Goal: Task Accomplishment & Management: Use online tool/utility

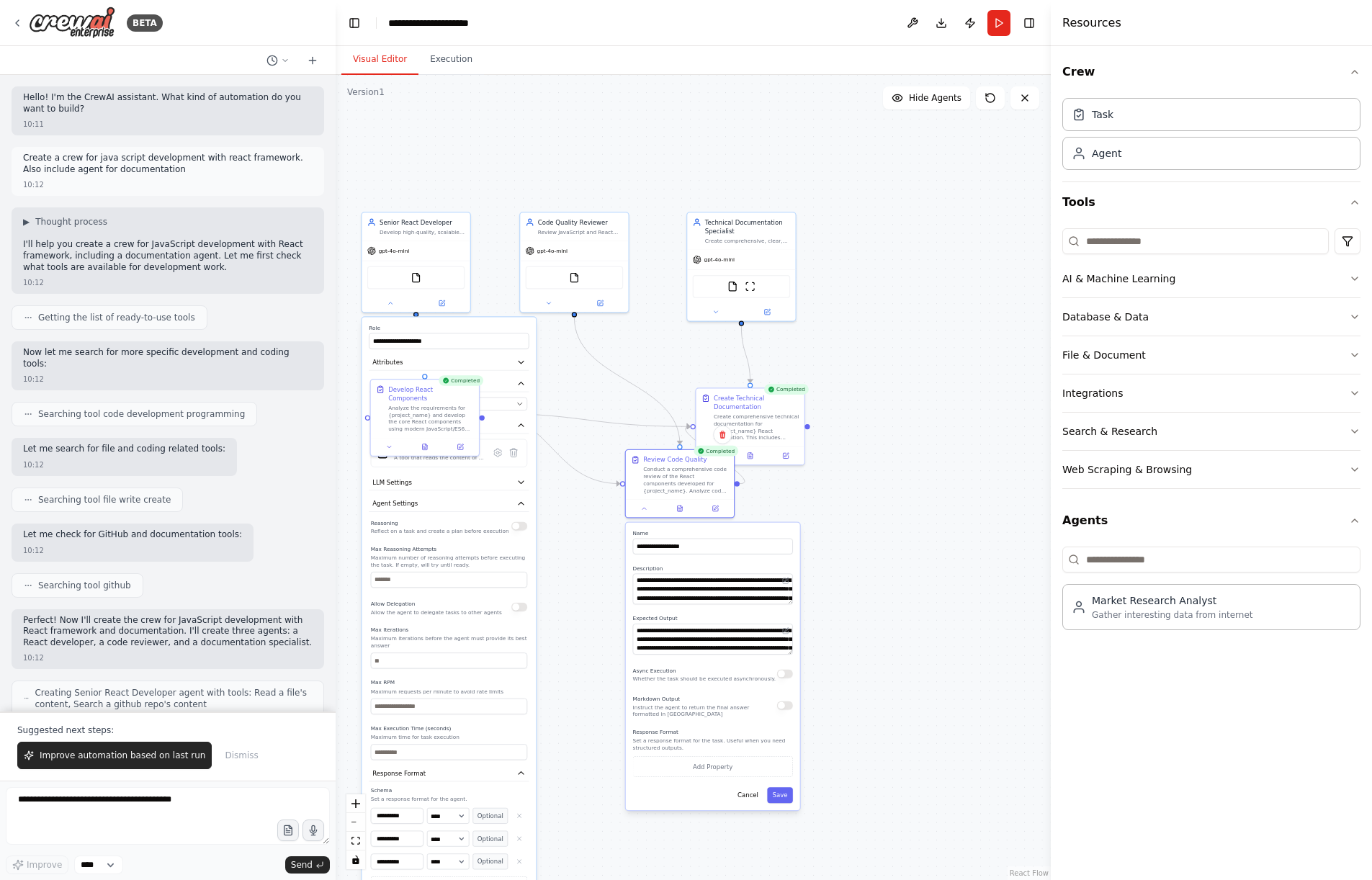
scroll to position [58, 0]
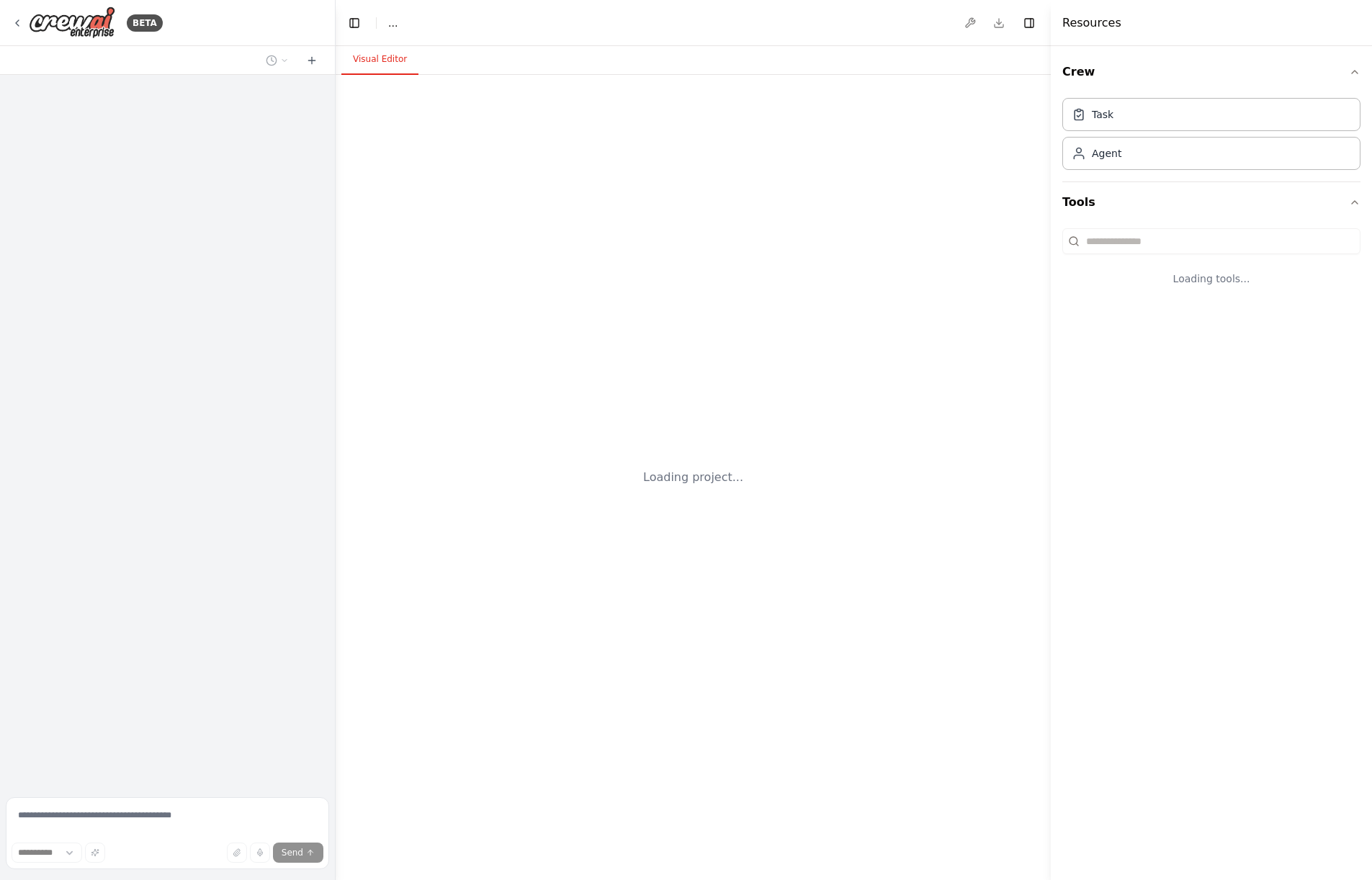
select select "****"
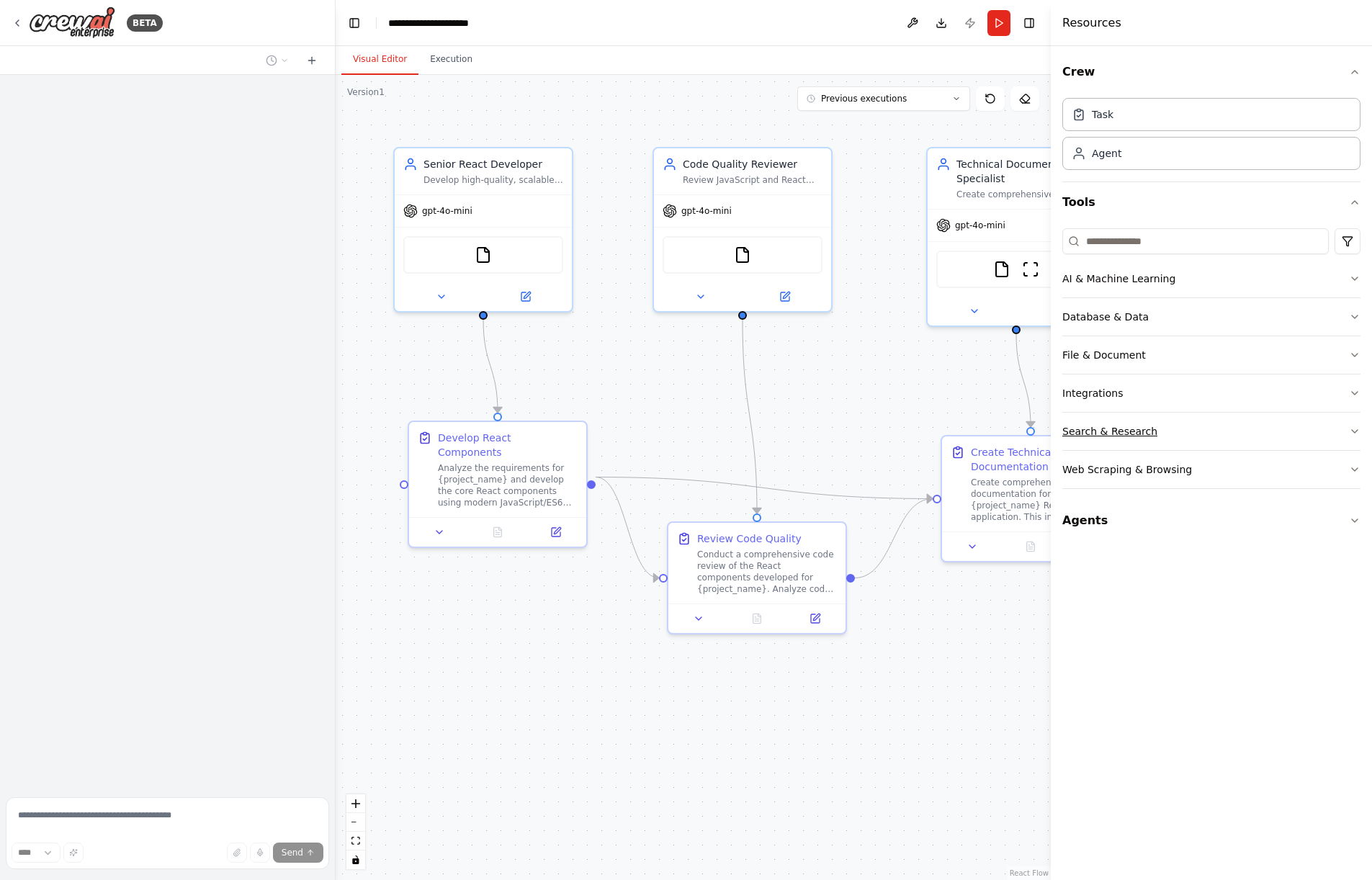
scroll to position [728, 0]
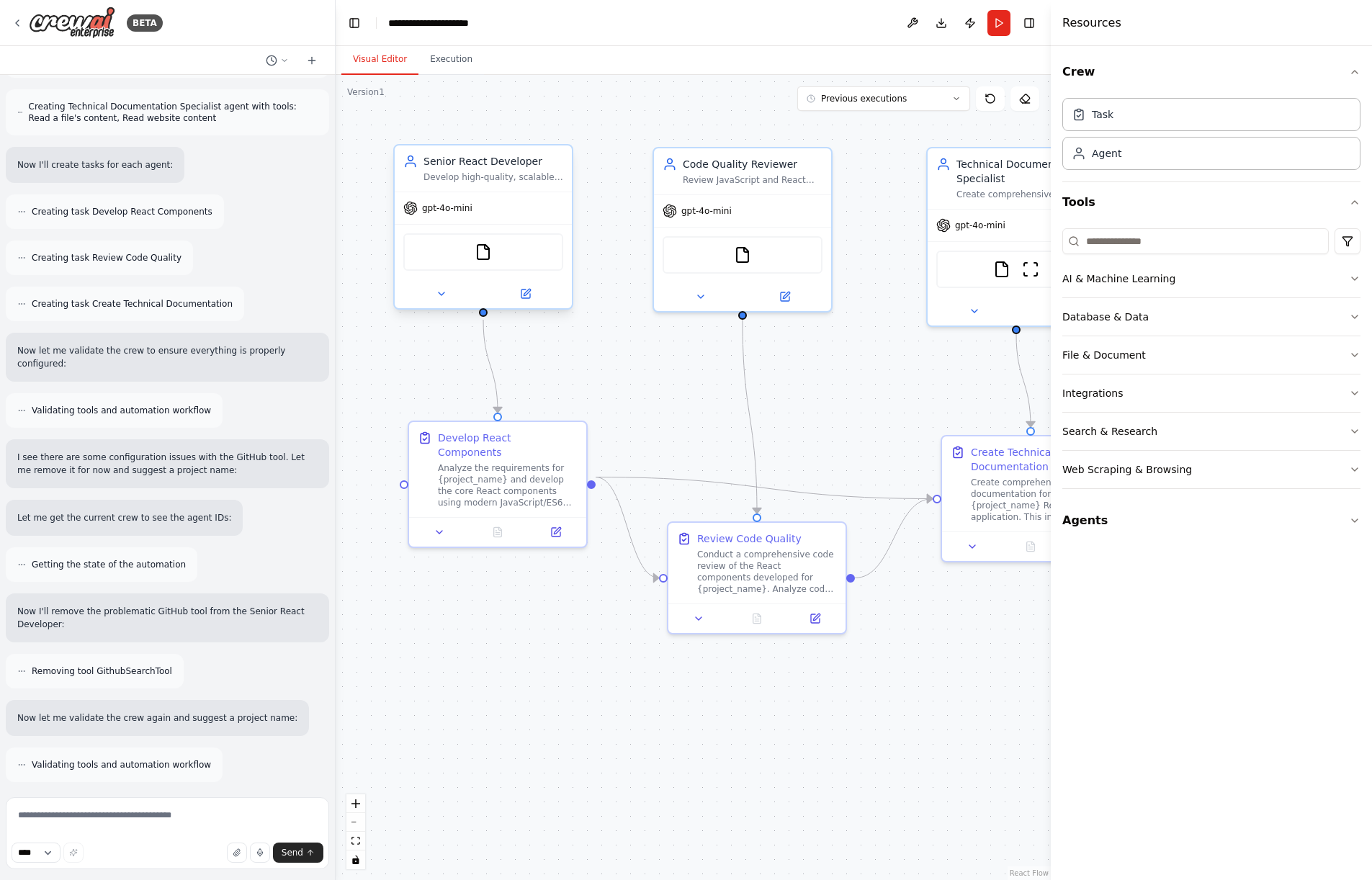
click at [522, 303] on div at bounding box center [482, 294] width 177 height 29
click at [531, 301] on button at bounding box center [525, 293] width 81 height 17
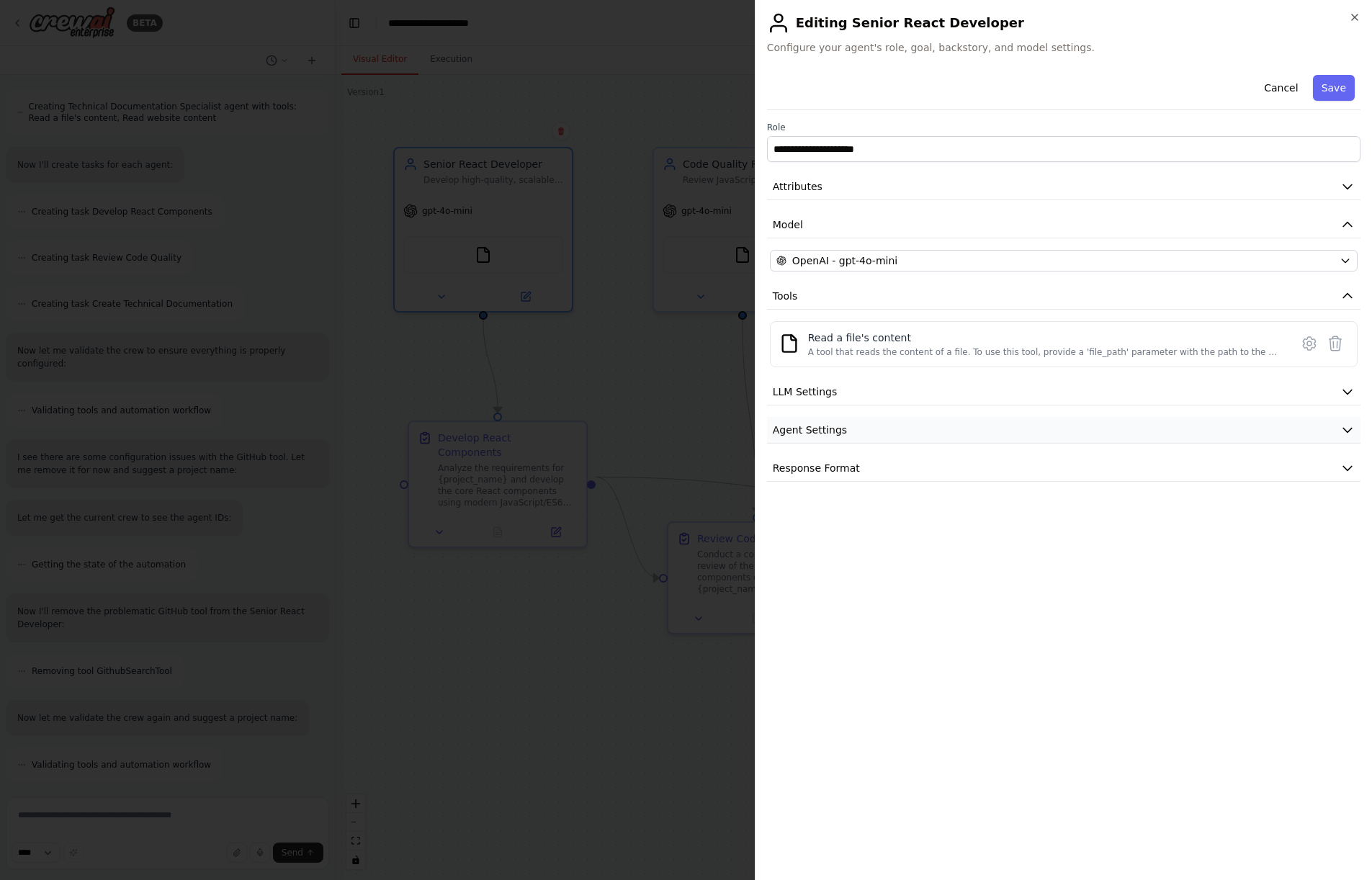
click at [864, 425] on button "Agent Settings" at bounding box center [1063, 430] width 593 height 27
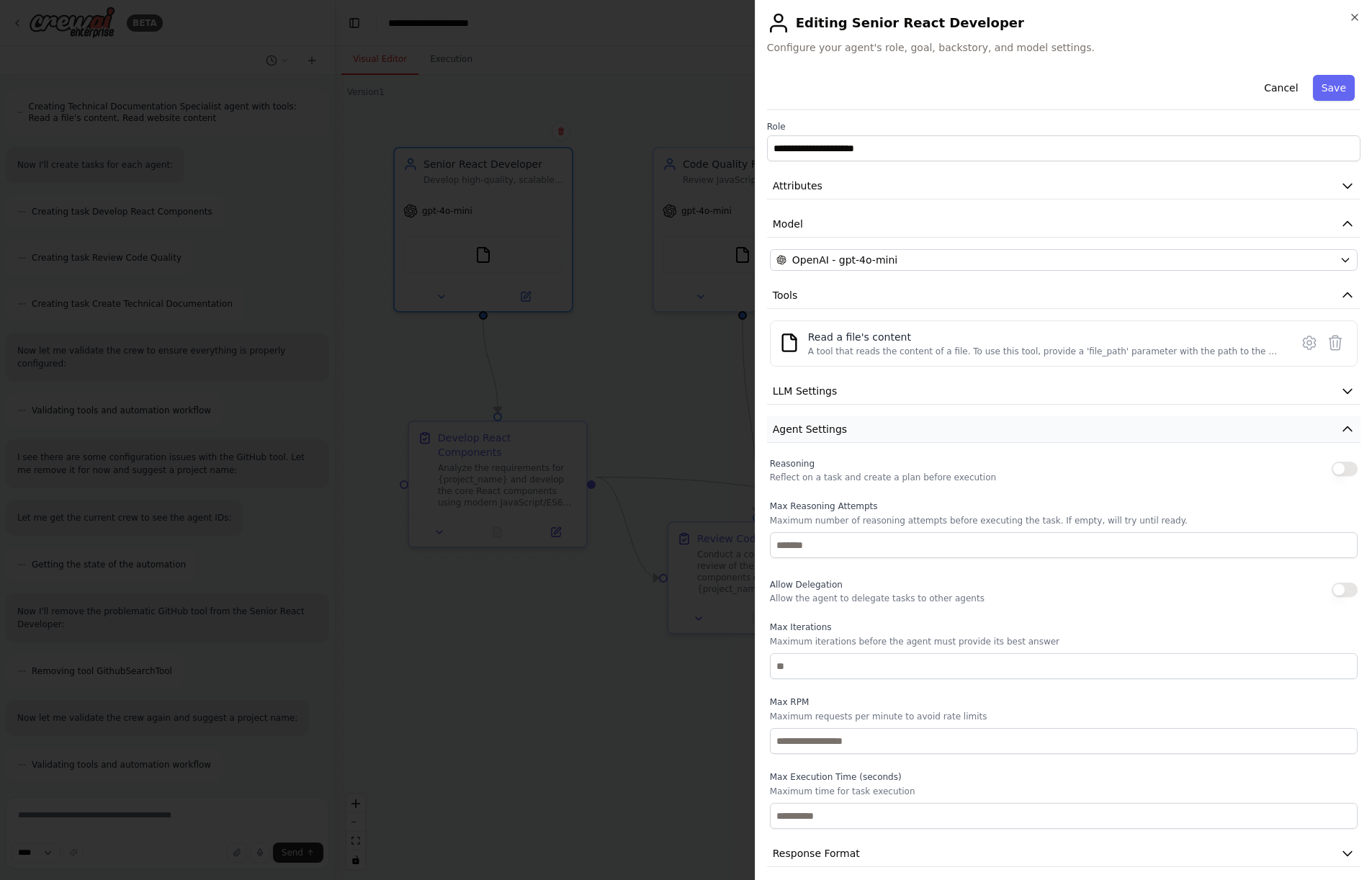
scroll to position [0, 0]
click at [1300, 342] on icon at bounding box center [1308, 343] width 17 height 17
click at [1299, 342] on div "**********" at bounding box center [1063, 468] width 593 height 799
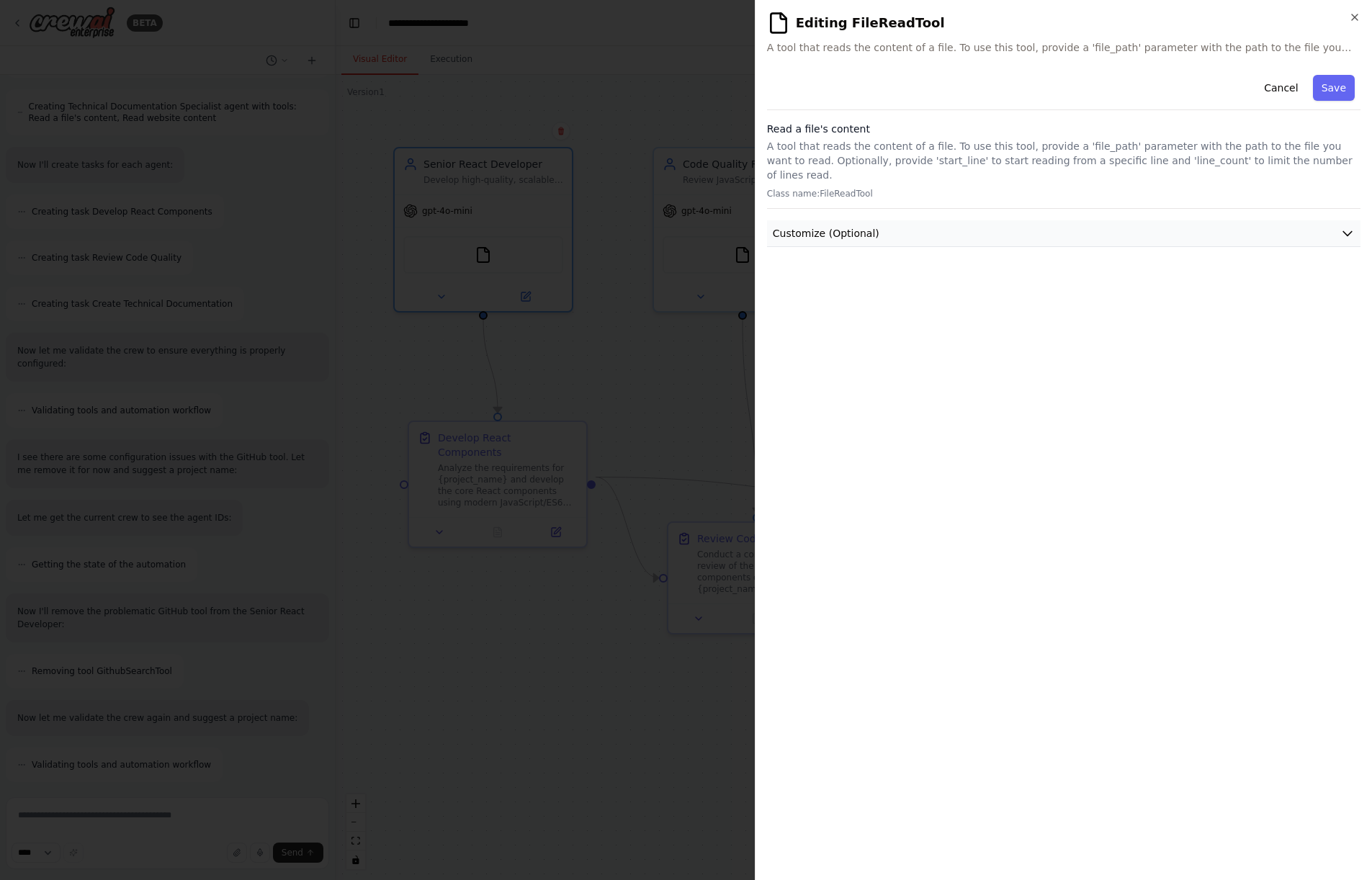
click at [1342, 226] on icon "button" at bounding box center [1347, 233] width 14 height 14
click at [1343, 226] on icon "button" at bounding box center [1347, 233] width 14 height 14
click at [1282, 84] on button "Cancel" at bounding box center [1280, 87] width 51 height 26
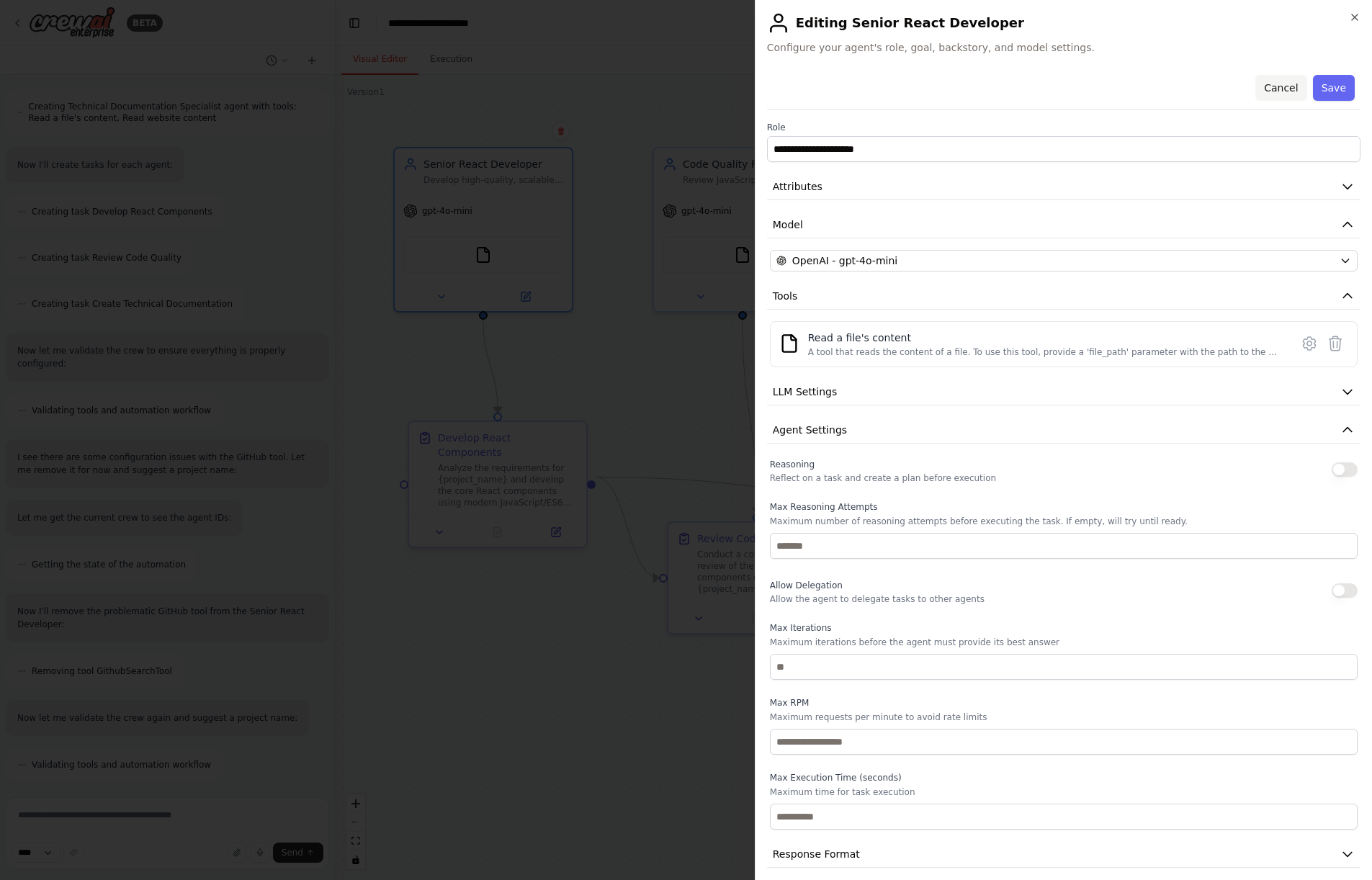
click at [1260, 92] on button "Cancel" at bounding box center [1280, 87] width 51 height 26
